Goal: Task Accomplishment & Management: Manage account settings

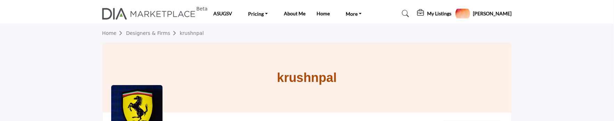
click at [471, 10] on profile-featured-5b1cbef3-cb77-4ba5-92de-570dc196ff6b "Show hide supplier dropdown" at bounding box center [462, 13] width 15 height 15
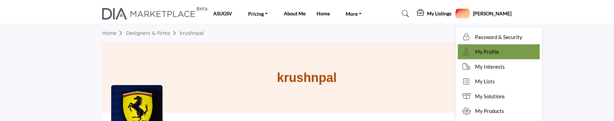
click at [490, 54] on span "My Profile" at bounding box center [488, 52] width 24 height 8
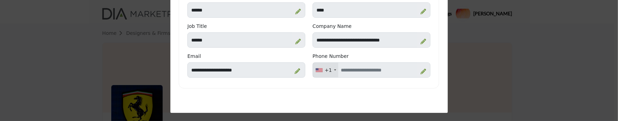
scroll to position [116, 0]
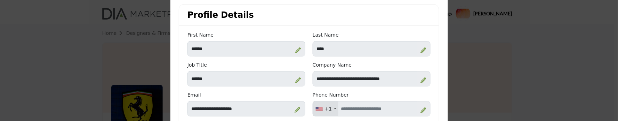
click at [185, 53] on div "First Name ******" at bounding box center [246, 46] width 125 height 30
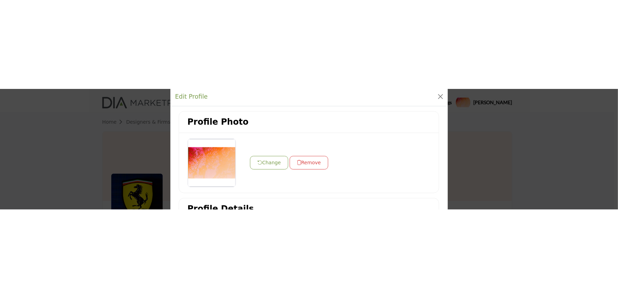
scroll to position [0, 0]
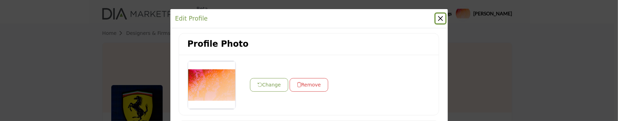
click at [440, 16] on button "Close" at bounding box center [441, 19] width 10 height 10
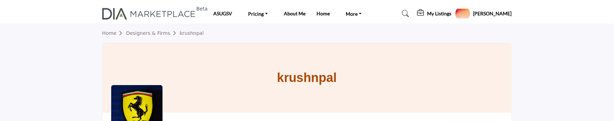
click at [471, 15] on profile-featured-5b1cbef3-cb77-4ba5-92de-570dc196ff6b "Show hide supplier dropdown" at bounding box center [462, 13] width 15 height 15
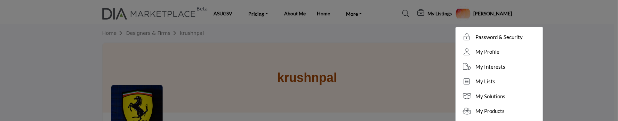
click at [0, 0] on div "Edit Profile" at bounding box center [0, 0] width 0 height 0
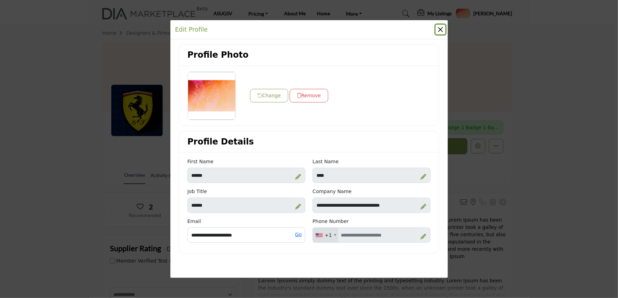
click at [439, 27] on button "Close" at bounding box center [441, 30] width 10 height 10
